Goal: Task Accomplishment & Management: Complete application form

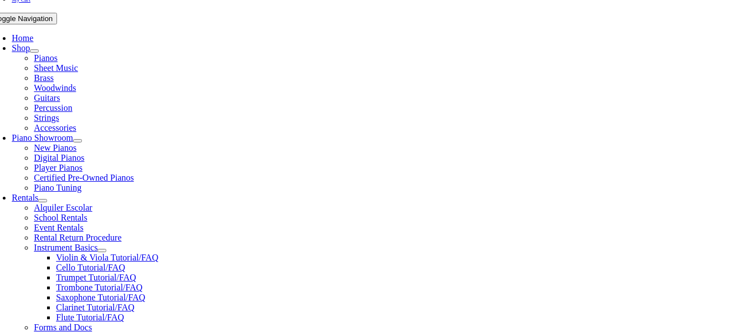
scroll to position [222, 0]
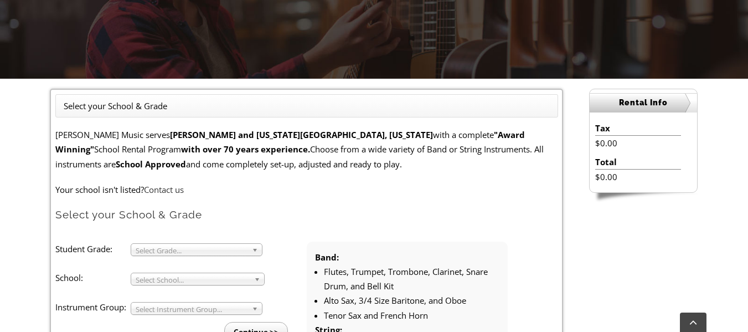
click at [259, 246] on b at bounding box center [257, 250] width 10 height 12
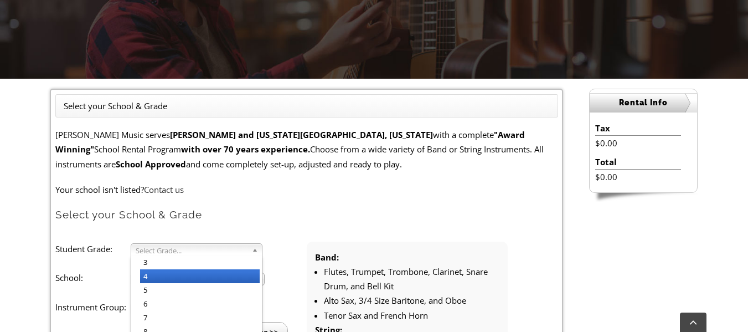
click at [233, 275] on li "4" at bounding box center [200, 276] width 120 height 14
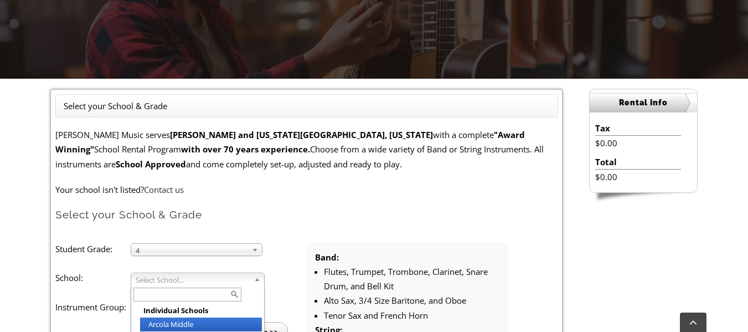
click at [234, 277] on span "Select School..." at bounding box center [193, 279] width 114 height 13
type input "san"
click at [212, 324] on li "San ford School" at bounding box center [201, 324] width 122 height 14
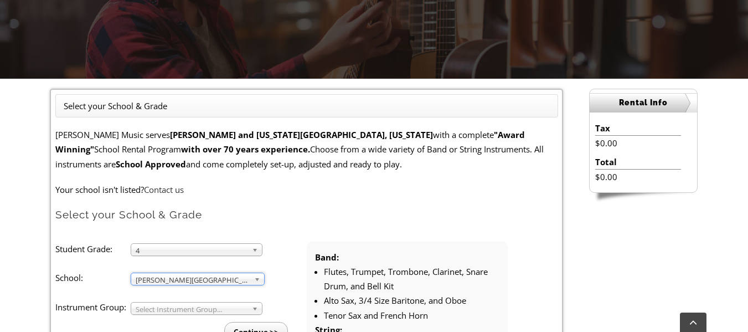
click at [230, 311] on span "Select Instrument Group..." at bounding box center [192, 308] width 112 height 13
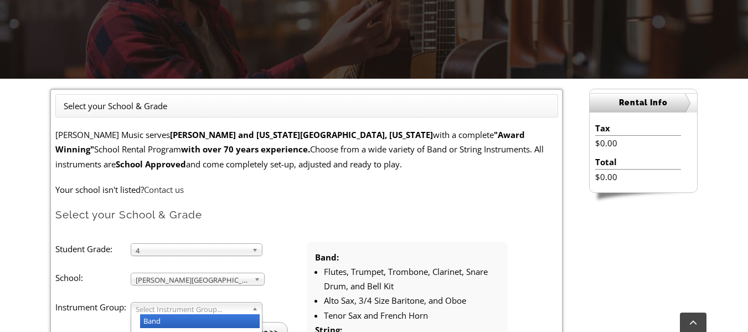
click at [228, 317] on li "Band" at bounding box center [200, 321] width 120 height 14
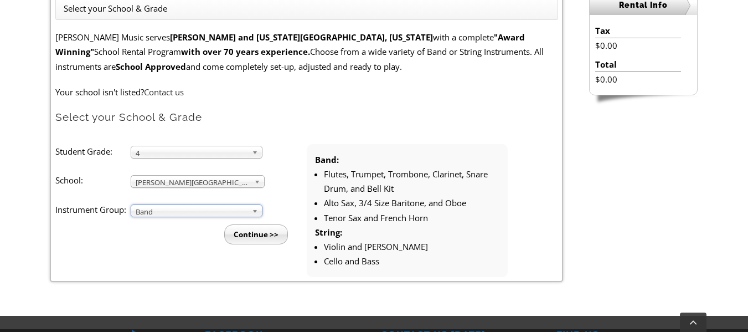
scroll to position [332, 0]
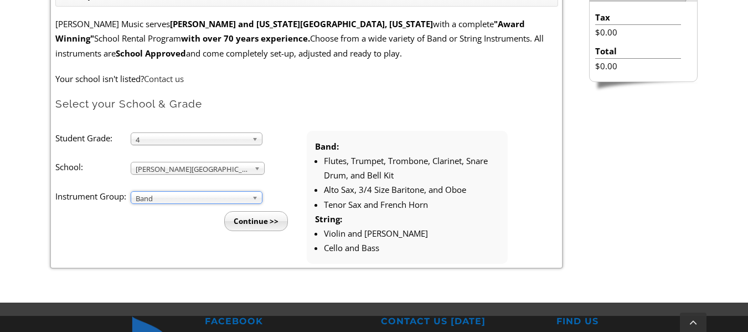
click at [263, 220] on input "Continue >>" at bounding box center [256, 221] width 64 height 20
